Goal: Information Seeking & Learning: Find specific fact

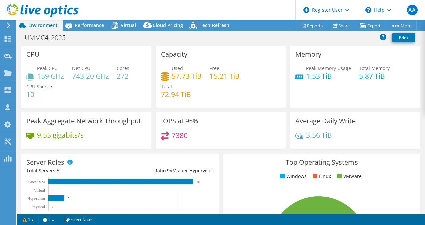
select select "USD"
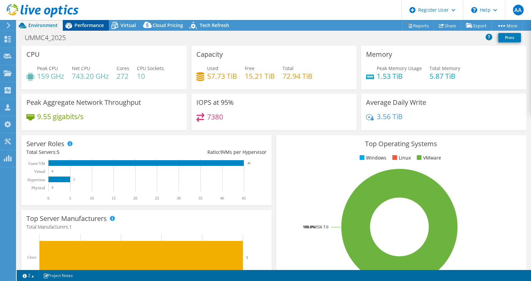
click at [88, 27] on span "Performance" at bounding box center [88, 25] width 29 height 6
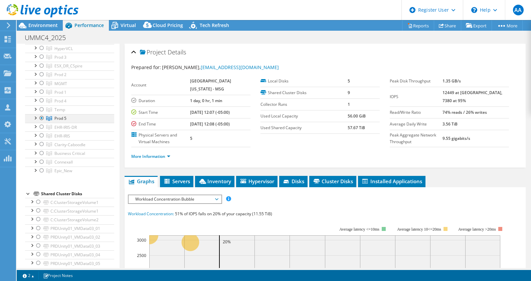
scroll to position [61, 0]
click at [34, 147] on div at bounding box center [35, 148] width 7 height 7
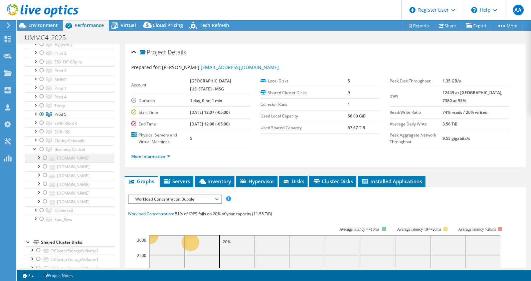
click at [44, 156] on div at bounding box center [45, 158] width 7 height 8
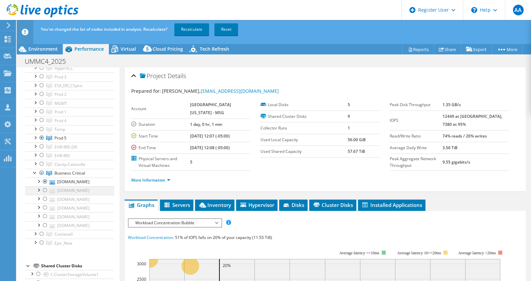
click at [45, 188] on div at bounding box center [45, 190] width 7 height 8
click at [46, 213] on div at bounding box center [45, 216] width 7 height 8
click at [36, 161] on div at bounding box center [35, 163] width 7 height 7
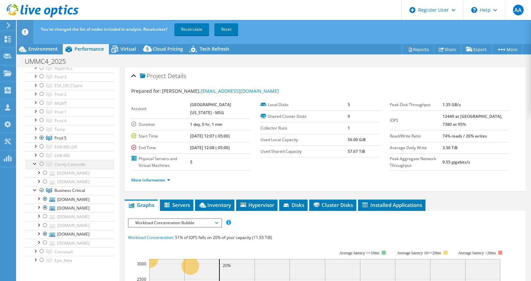
click at [40, 161] on div at bounding box center [41, 164] width 7 height 8
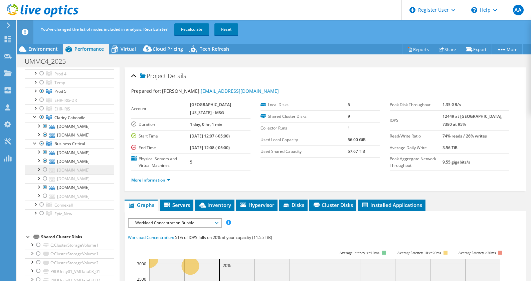
scroll to position [109, 0]
click at [35, 201] on div at bounding box center [35, 203] width 7 height 7
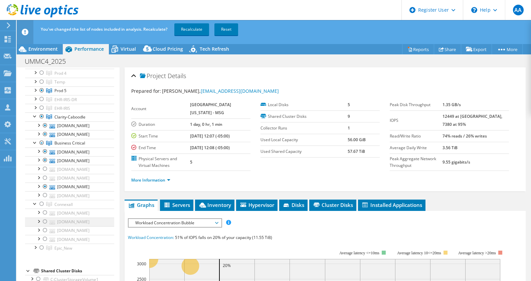
click at [45, 218] on div at bounding box center [45, 222] width 7 height 8
click at [46, 209] on div at bounding box center [45, 213] width 7 height 8
click at [195, 28] on link "Recalculate" at bounding box center [191, 29] width 35 height 12
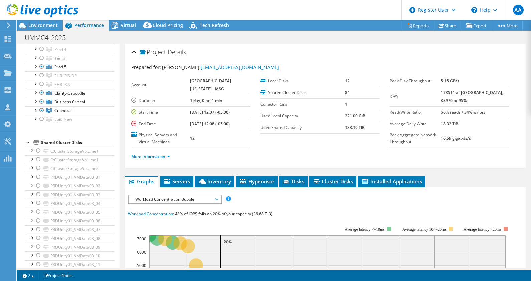
scroll to position [0, 0]
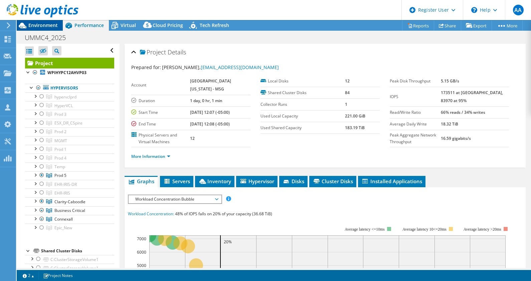
click at [46, 25] on span "Environment" at bounding box center [42, 25] width 29 height 6
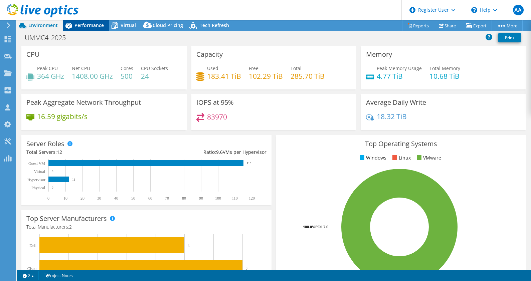
click at [85, 26] on span "Performance" at bounding box center [88, 25] width 29 height 6
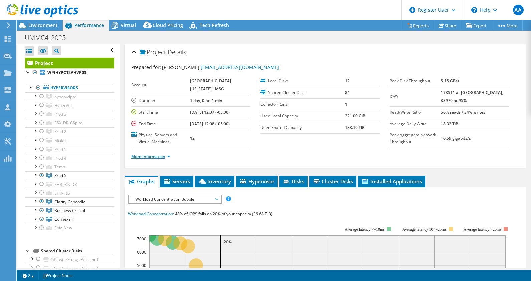
click at [168, 155] on link "More Information" at bounding box center [150, 157] width 39 height 6
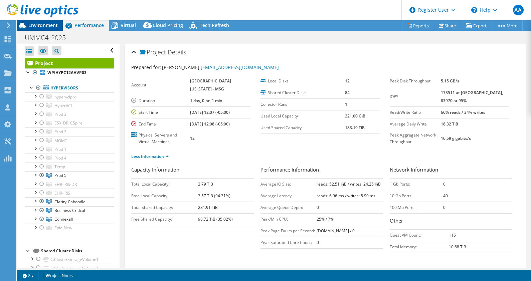
click at [44, 27] on span "Environment" at bounding box center [42, 25] width 29 height 6
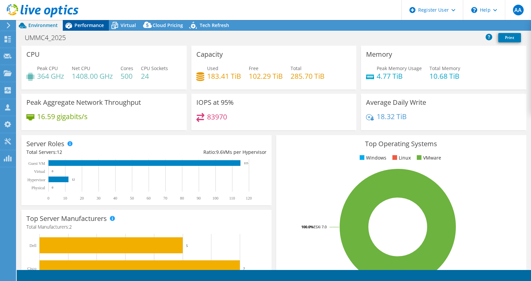
select select "USD"
click at [84, 25] on span "Performance" at bounding box center [88, 25] width 29 height 6
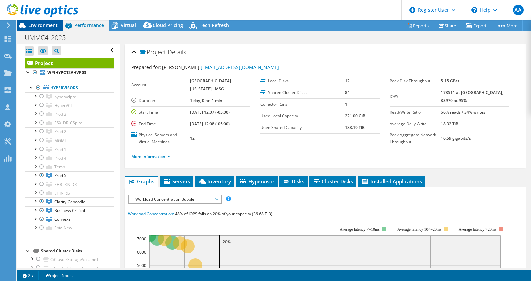
click at [41, 28] on span "Environment" at bounding box center [42, 25] width 29 height 6
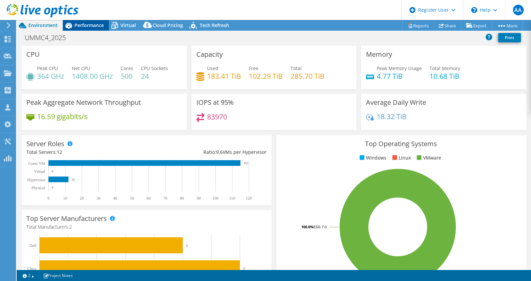
click at [86, 24] on span "Performance" at bounding box center [88, 25] width 29 height 6
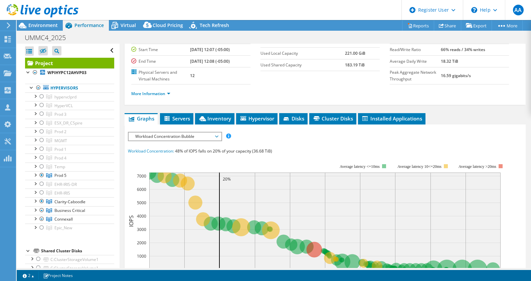
scroll to position [63, 0]
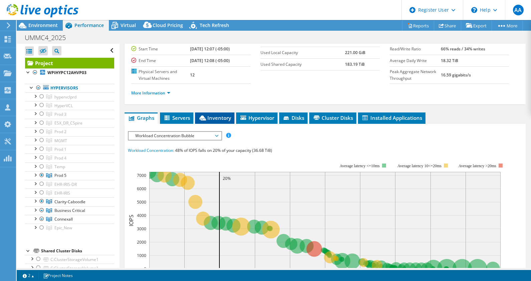
click at [222, 115] on span "Inventory" at bounding box center [214, 118] width 33 height 7
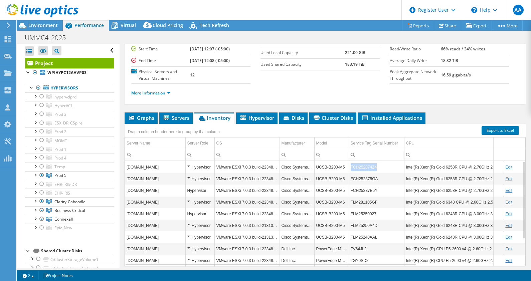
copy td "FCH252874Z4"
drag, startPoint x: 378, startPoint y: 165, endPoint x: 349, endPoint y: 168, distance: 29.6
click at [349, 168] on td "FCH252874Z4" at bounding box center [376, 167] width 55 height 12
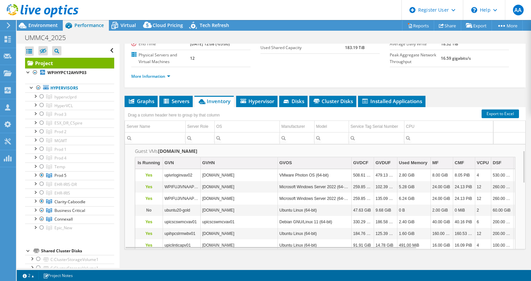
scroll to position [0, 0]
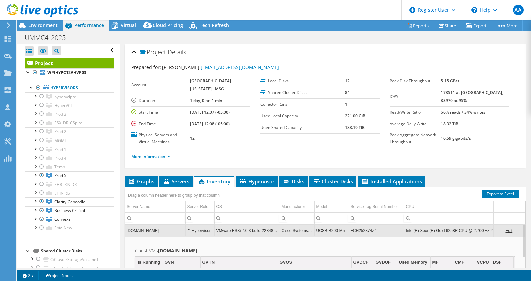
click at [148, 217] on input "Column Server Name, Filter cell" at bounding box center [155, 218] width 60 height 9
click at [154, 209] on td "Server Name" at bounding box center [155, 207] width 60 height 12
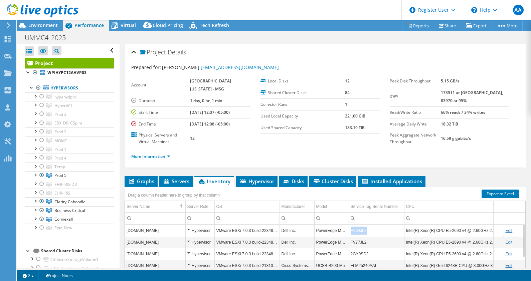
copy td "FV64JL2"
